Goal: Task Accomplishment & Management: Complete application form

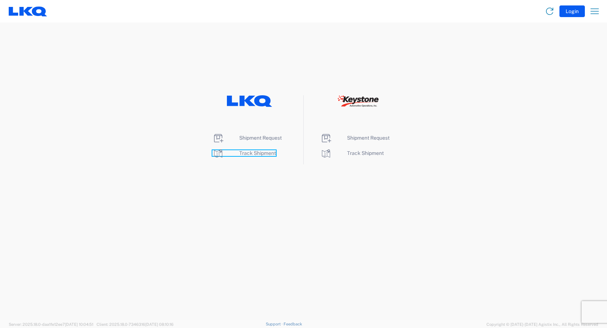
click at [268, 154] on span "Track Shipment" at bounding box center [257, 153] width 37 height 6
click at [261, 136] on span "Shipment Request" at bounding box center [260, 138] width 43 height 6
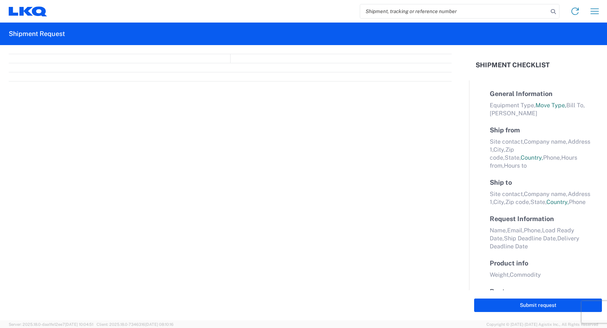
select select "FULL"
select select "LBS"
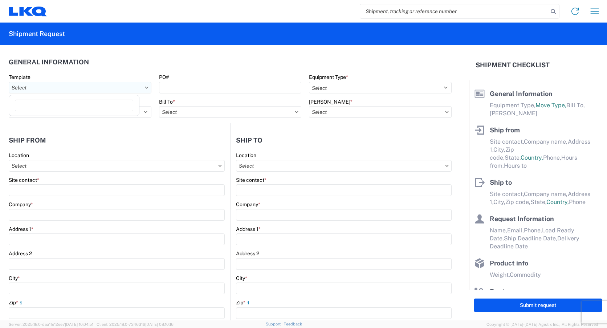
click at [61, 88] on input "Template" at bounding box center [80, 88] width 143 height 12
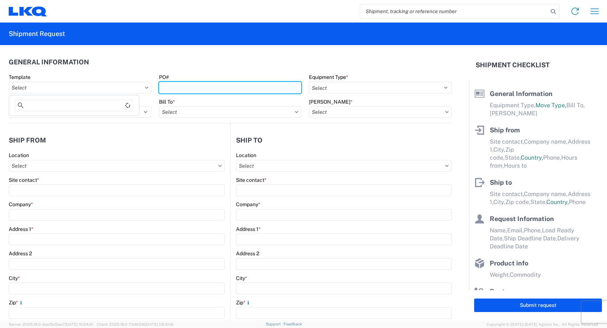
click at [186, 84] on input "PO#" at bounding box center [230, 88] width 143 height 12
type input "T31448"
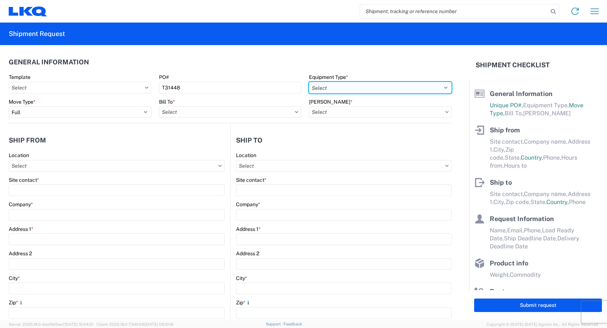
click at [361, 86] on select "Select 53’ Dry Van Flatbed Dropdeck (van) Lowboy (flatbed) Rail" at bounding box center [380, 88] width 143 height 12
select select "STDV"
click at [309, 82] on select "Select 53’ Dry Van Flatbed Dropdeck (van) Lowboy (flatbed) Rail" at bounding box center [380, 88] width 143 height 12
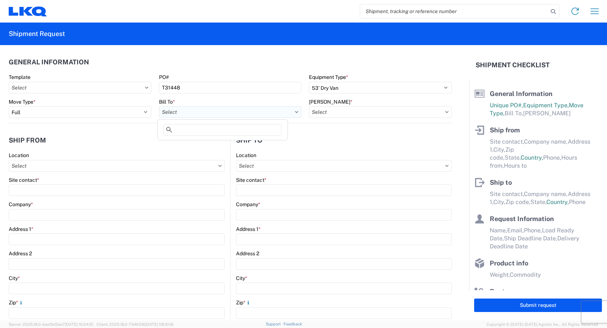
click at [203, 112] on input "Bill To *" at bounding box center [230, 112] width 143 height 12
type input "3392"
click at [190, 145] on div "3392 - Transmetco" at bounding box center [222, 144] width 127 height 12
type input "3392 - Transmetco"
click at [342, 110] on input "[PERSON_NAME] *" at bounding box center [380, 112] width 143 height 12
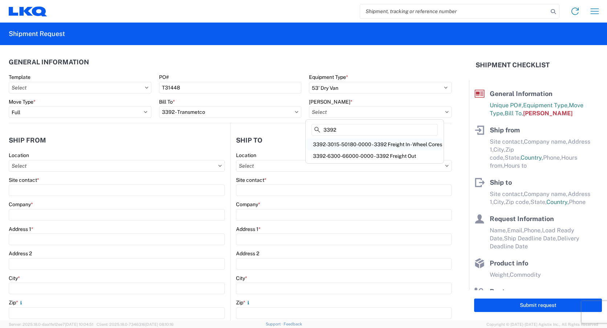
type input "3392"
click at [376, 146] on div "3392-3015-50180-0000 - 3392 Freight In - Wheel Cores" at bounding box center [374, 144] width 135 height 12
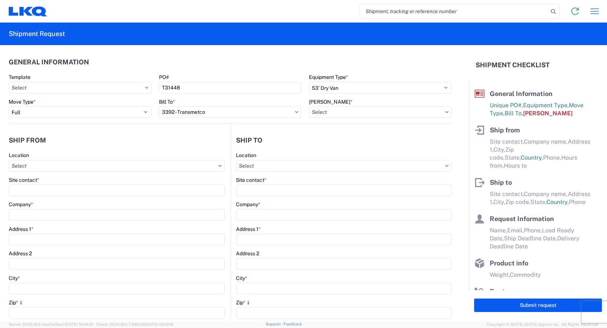
type input "3392-3015-50180-0000 - 3392 Freight In - Wheel Cores"
click at [54, 167] on input "Location" at bounding box center [117, 166] width 216 height 12
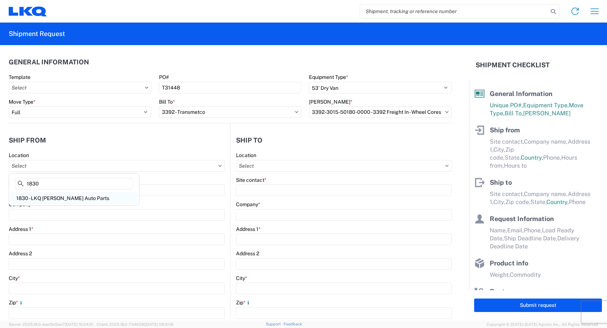
type input "1830"
click at [61, 198] on div "1830 - LKQ [PERSON_NAME] Auto Parts" at bounding box center [74, 198] width 127 height 12
type input "1830 - LKQ [PERSON_NAME] Auto Parts"
type input "LKQ Corporation"
type input "[STREET_ADDRESS][PERSON_NAME]"
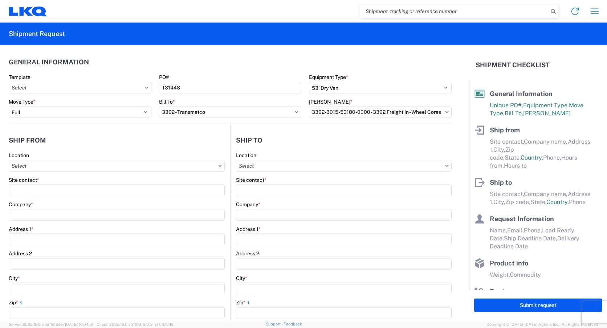
type input "[GEOGRAPHIC_DATA]"
type input "97266"
select select "OR"
select select "US"
type input "07:00"
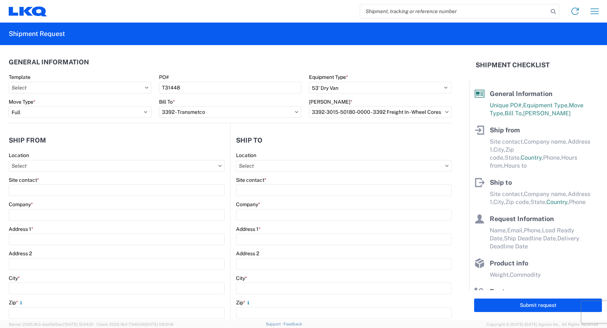
type input "14:30"
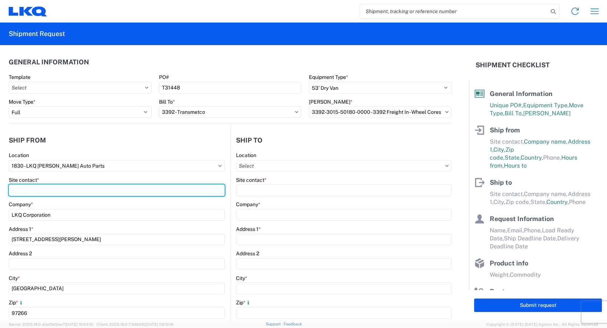
click at [70, 192] on input "Site contact *" at bounding box center [117, 190] width 216 height 12
click at [36, 189] on input "[PERSON_NAME]" at bounding box center [117, 190] width 216 height 12
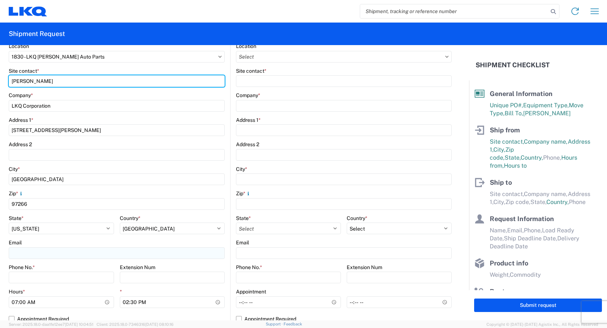
scroll to position [145, 0]
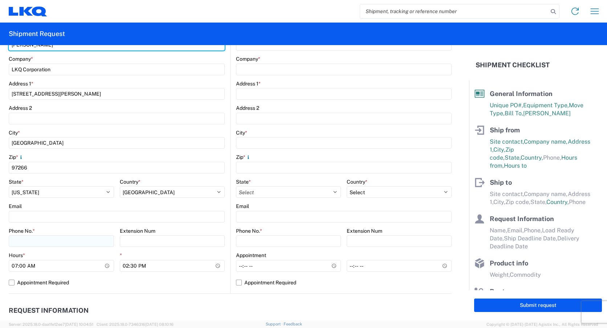
type input "[PERSON_NAME]"
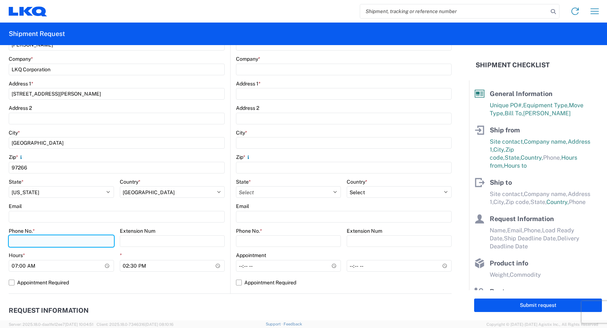
click at [67, 242] on input "Phone No. *" at bounding box center [61, 241] width 105 height 12
type input "5034457262"
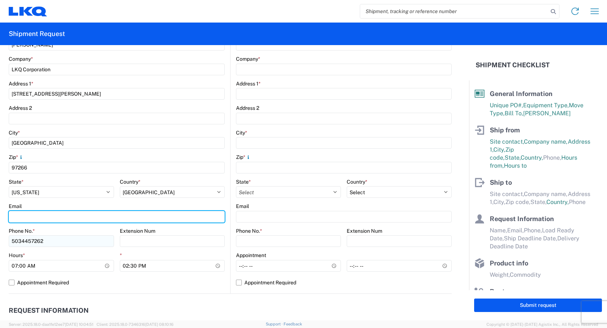
type input "[EMAIL_ADDRESS][DOMAIN_NAME]"
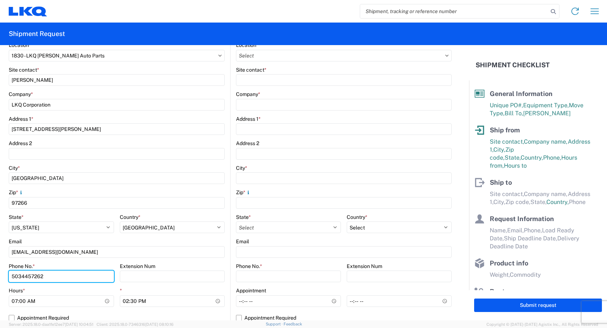
scroll to position [73, 0]
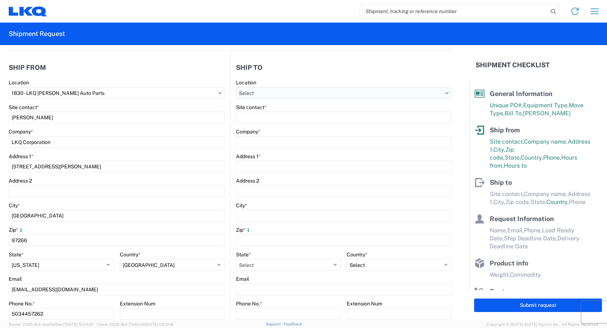
click at [300, 90] on input "Location" at bounding box center [344, 93] width 216 height 12
type input "3392"
click at [281, 122] on div "3392 - Transmetco" at bounding box center [298, 126] width 127 height 12
type input "3392 - Transmetco"
type input "LKQ Corporation"
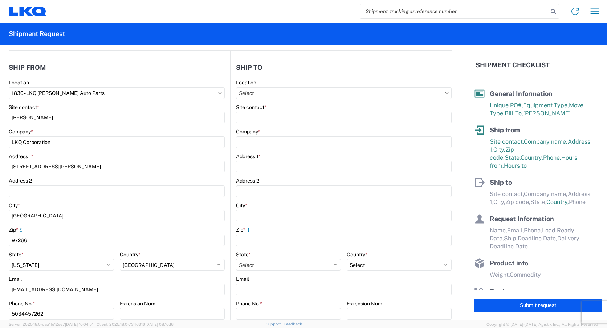
type input "[STREET_ADDRESS]"
type input "Huntington"
type input "46750"
select select "US"
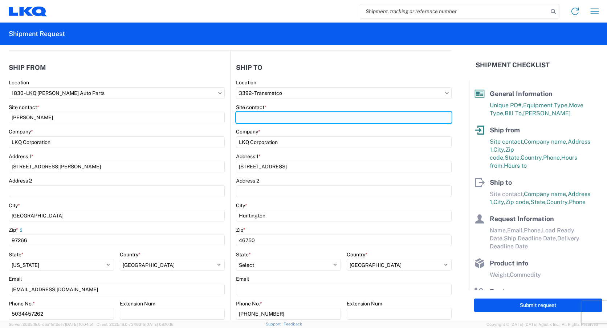
click at [295, 120] on input "Site contact *" at bounding box center [344, 118] width 216 height 12
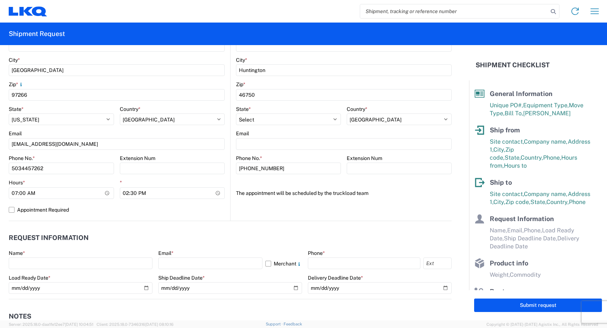
scroll to position [254, 0]
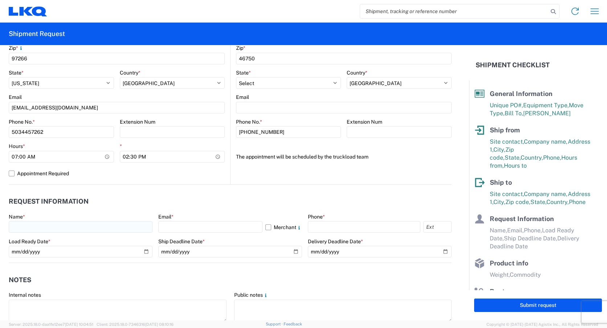
type input "[PERSON_NAME]"
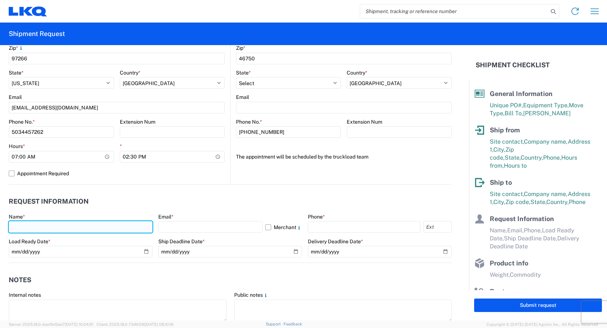
click at [59, 226] on input "text" at bounding box center [81, 227] width 144 height 12
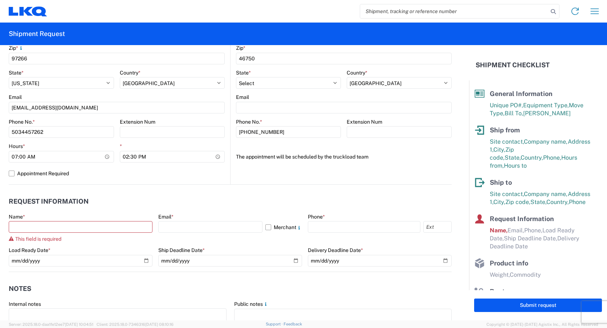
click at [136, 197] on header "Request Information" at bounding box center [230, 201] width 443 height 16
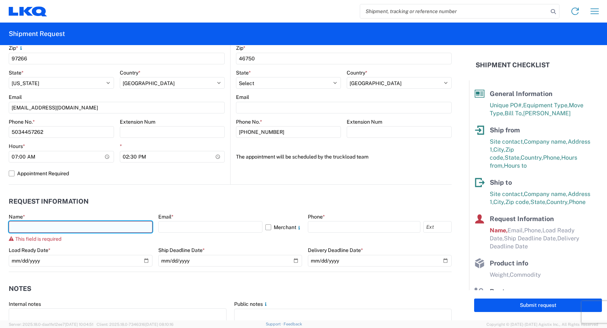
click at [74, 225] on input "text" at bounding box center [81, 227] width 144 height 12
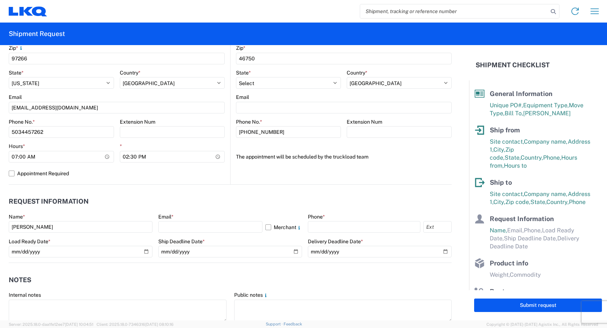
click at [109, 206] on header "Request Information" at bounding box center [230, 201] width 443 height 16
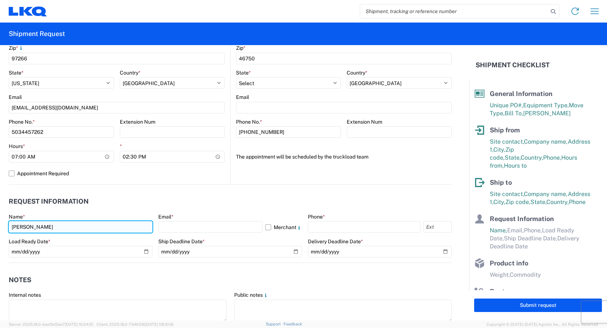
click at [78, 230] on input "[PERSON_NAME]" at bounding box center [81, 227] width 144 height 12
type input "[PERSON_NAME]"
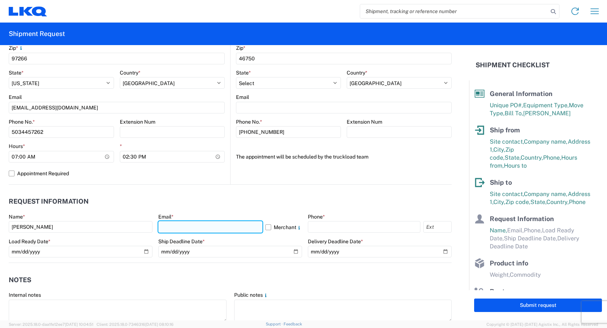
click at [201, 224] on input "text" at bounding box center [210, 227] width 104 height 12
type input "[EMAIL_ADDRESS][DOMAIN_NAME]"
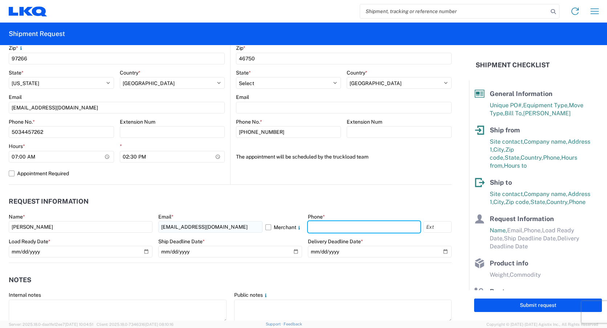
type input "5034457262"
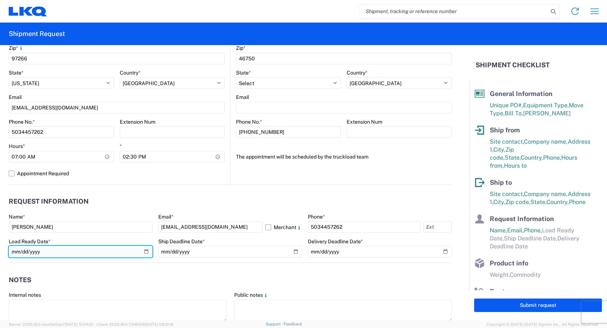
click at [69, 254] on input "date" at bounding box center [81, 252] width 144 height 12
click at [143, 251] on input "date" at bounding box center [81, 252] width 144 height 12
type input "[DATE]"
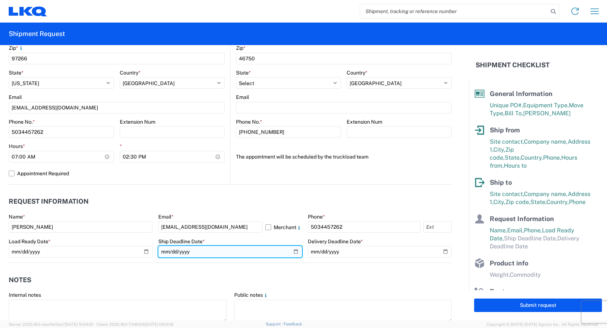
click at [292, 254] on input "date" at bounding box center [230, 252] width 144 height 12
type input "[DATE]"
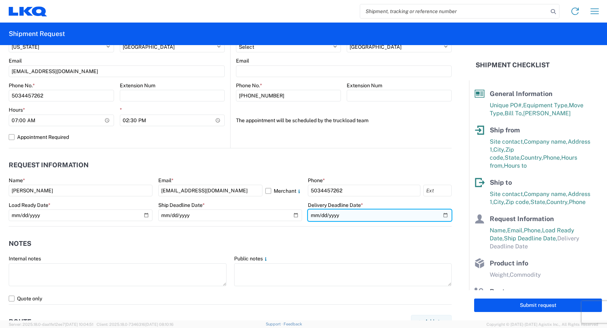
click at [440, 213] on input "date" at bounding box center [380, 215] width 144 height 12
type input "[DATE]"
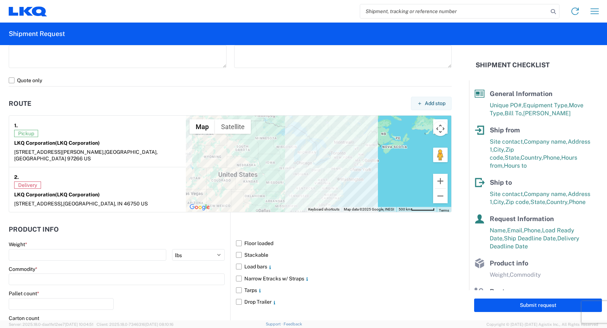
scroll to position [545, 0]
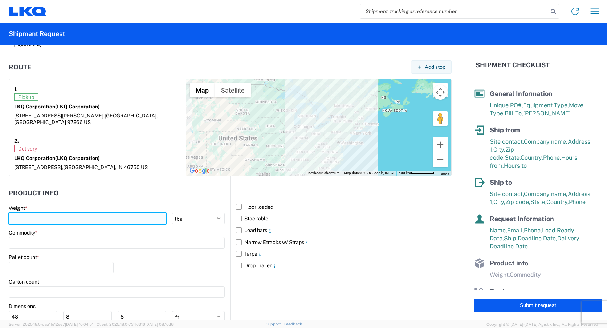
click at [70, 213] on input "number" at bounding box center [88, 219] width 158 height 12
type input "40000"
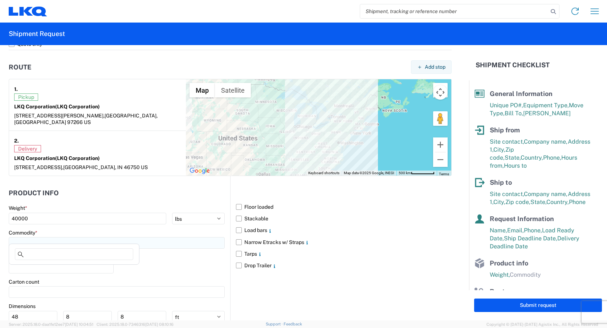
click at [86, 238] on input at bounding box center [117, 243] width 216 height 12
type input "whe"
click at [80, 268] on div "Wheels - Stacked & Palletized" at bounding box center [74, 269] width 127 height 12
type input "Wheels - Stacked & Palletized"
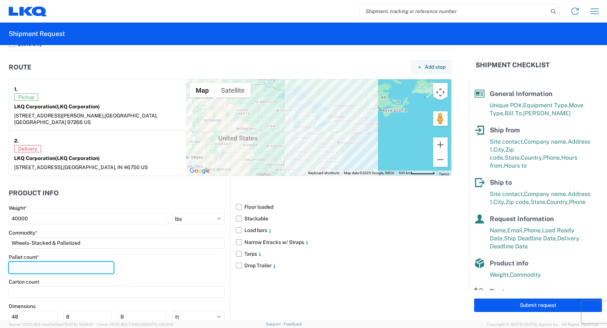
click at [71, 263] on input "number" at bounding box center [61, 268] width 105 height 12
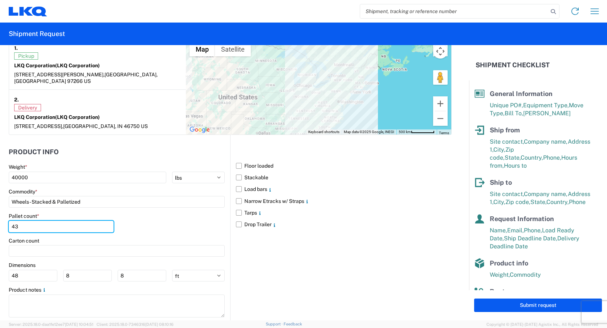
scroll to position [597, 0]
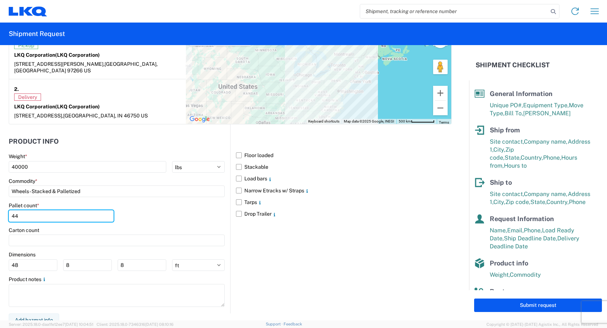
type input "44"
click at [181, 210] on div "Pallet count * 44" at bounding box center [117, 214] width 216 height 25
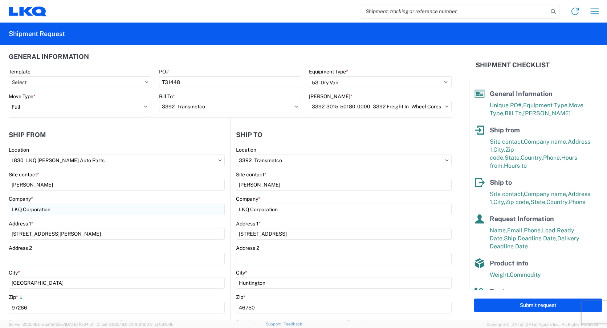
scroll to position [0, 0]
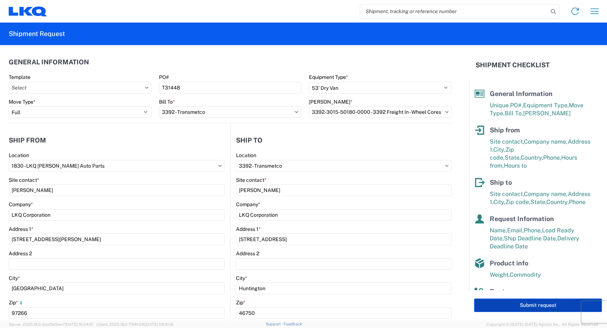
click at [532, 305] on button "Submit request" at bounding box center [538, 304] width 128 height 13
select select "US"
